Goal: Task Accomplishment & Management: Manage account settings

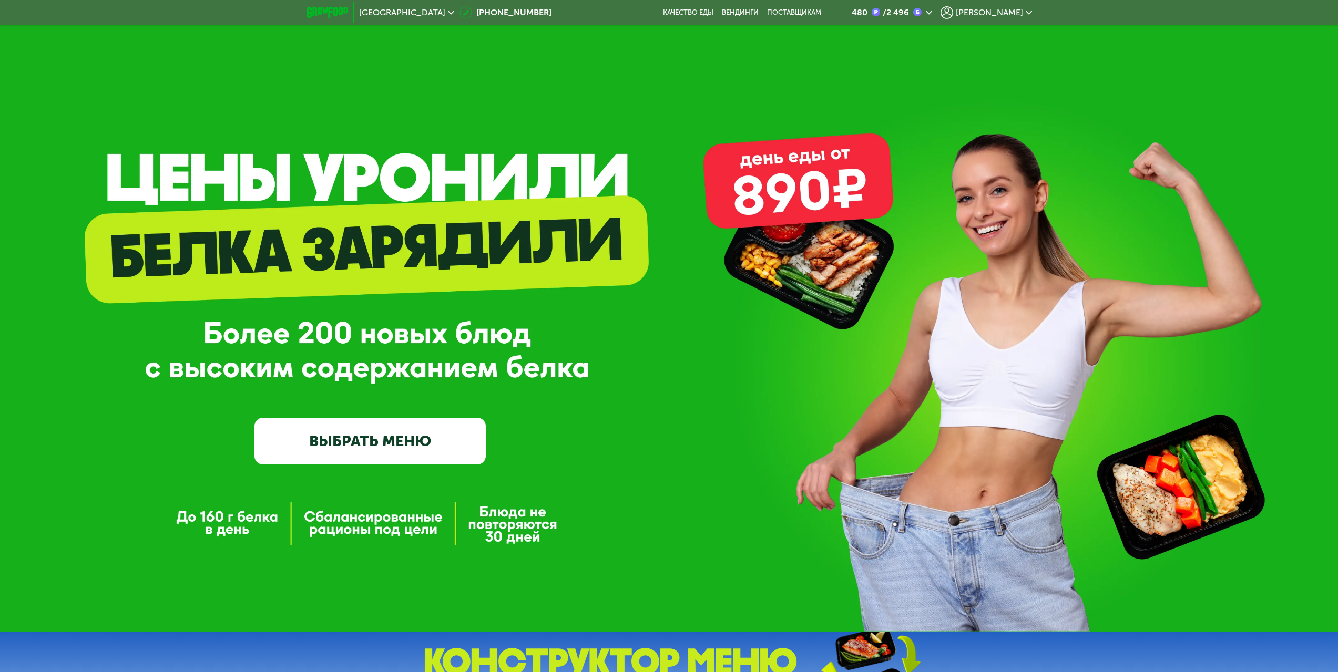
click at [1016, 12] on span "[PERSON_NAME]" at bounding box center [989, 12] width 67 height 8
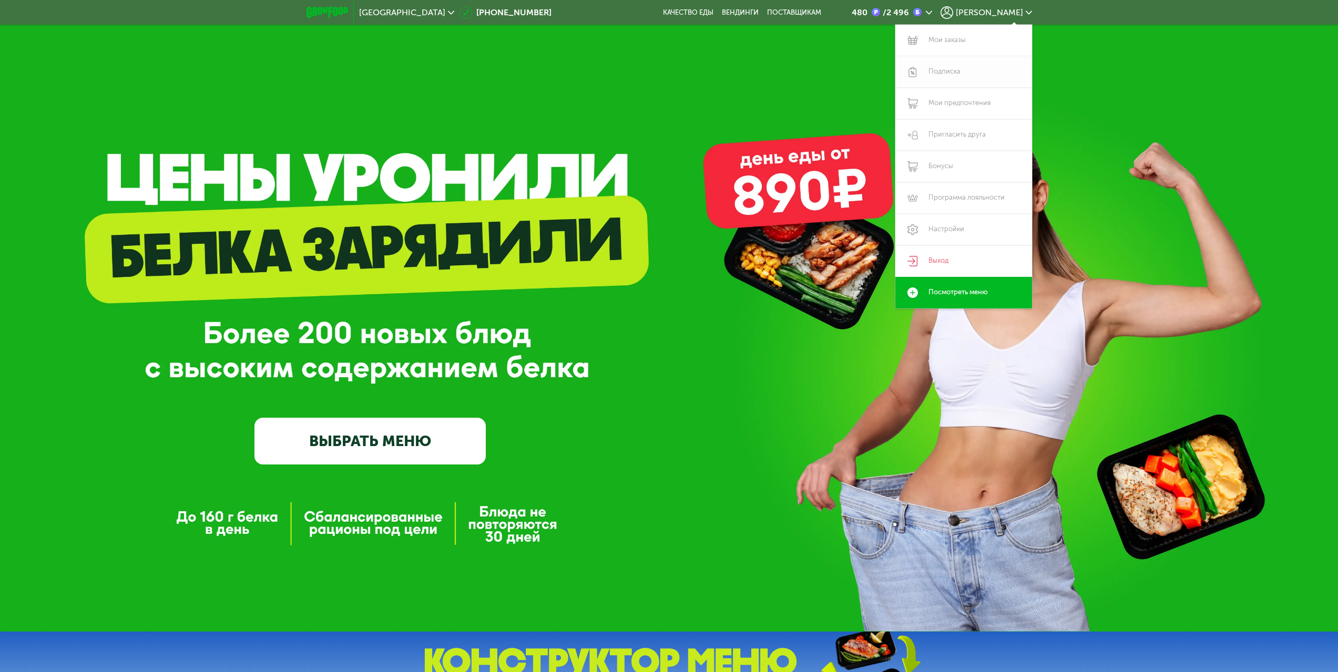
click at [947, 71] on link "Подписка" at bounding box center [963, 72] width 137 height 32
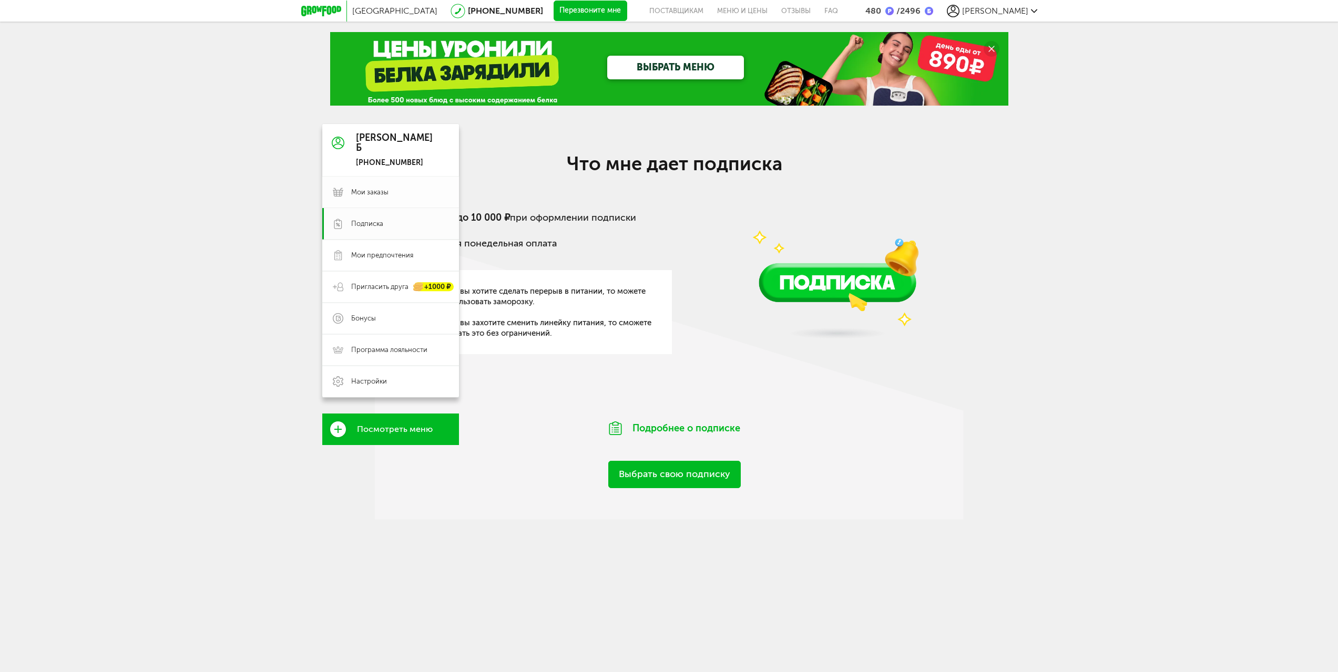
click at [361, 191] on span "Мои заказы" at bounding box center [369, 192] width 37 height 9
